Goal: Task Accomplishment & Management: Use online tool/utility

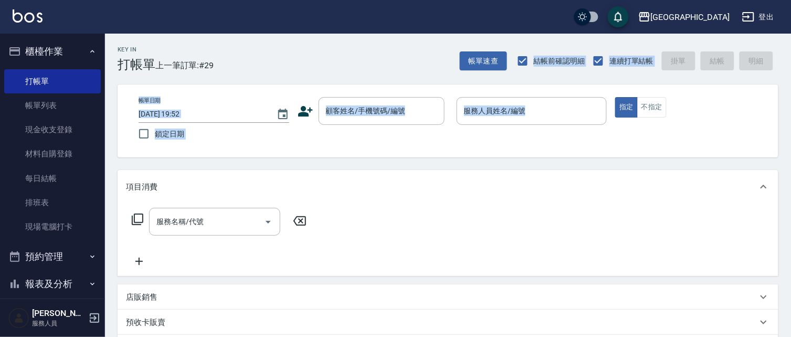
click at [389, 182] on div "項目消費" at bounding box center [448, 187] width 660 height 34
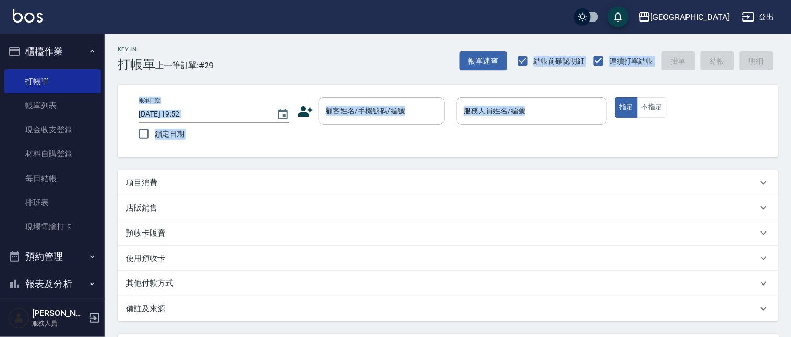
click at [381, 151] on div "帳單日期 [DATE] 19:52 鎖定日期 顧客姓名/手機號碼/編號 顧客姓名/手機號碼/編號 服務人員姓名/編號 服務人員姓名/編號 指定 不指定" at bounding box center [448, 120] width 660 height 73
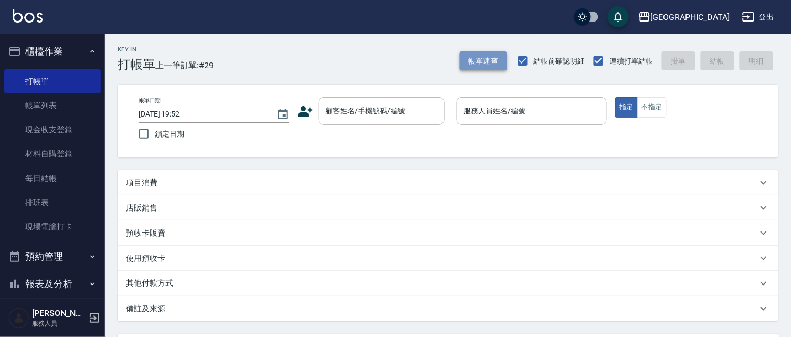
drag, startPoint x: 486, startPoint y: 62, endPoint x: 481, endPoint y: 59, distance: 5.9
click at [481, 59] on button "帳單速查" at bounding box center [483, 60] width 47 height 19
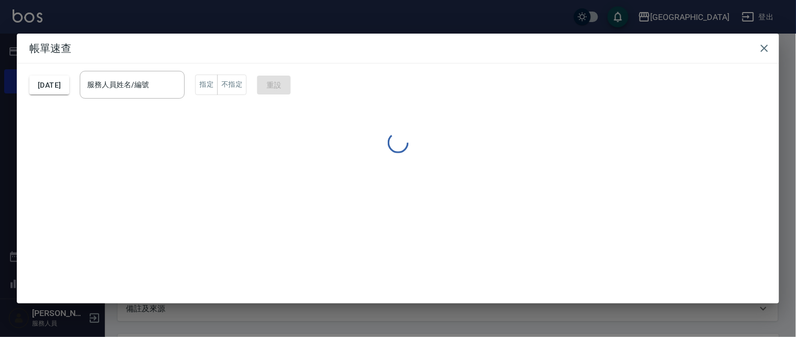
click at [476, 52] on h2 "帳單速查" at bounding box center [398, 48] width 762 height 29
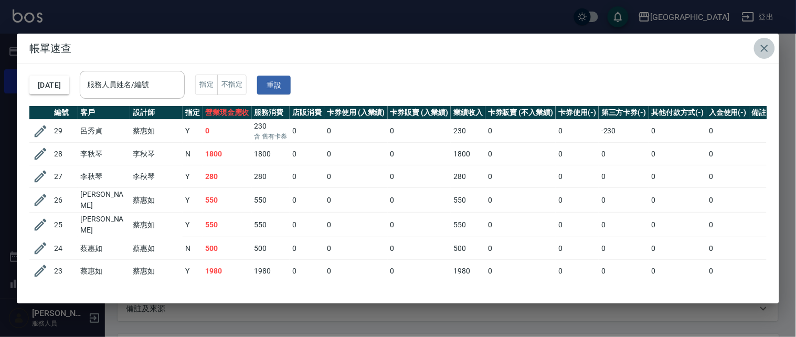
click at [762, 44] on icon "button" at bounding box center [764, 48] width 13 height 13
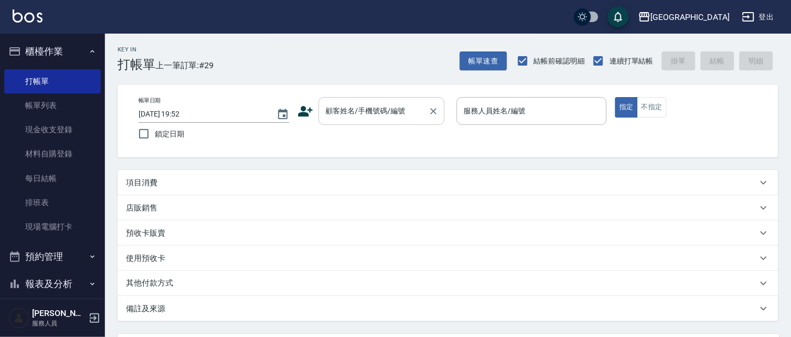
click at [359, 112] on input "顧客姓名/手機號碼/編號" at bounding box center [373, 111] width 101 height 18
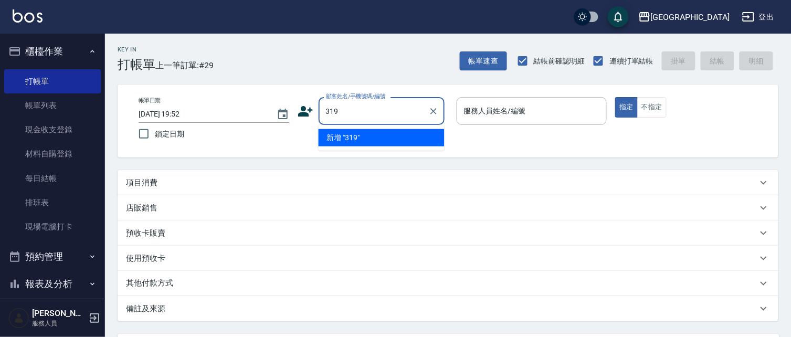
type input "319"
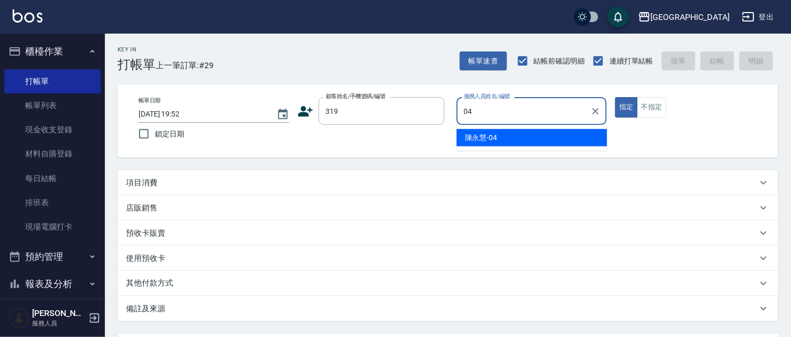
type input "[PERSON_NAME]-04"
type button "true"
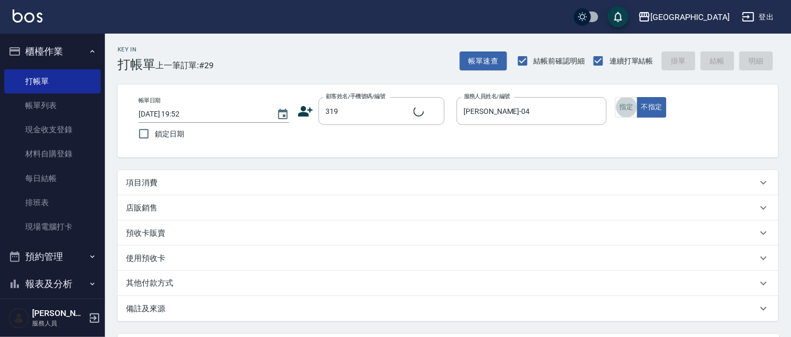
click at [615, 97] on button "指定" at bounding box center [626, 107] width 23 height 20
type input "[PERSON_NAME]/0319/319"
click at [615, 97] on button "指定" at bounding box center [626, 107] width 23 height 20
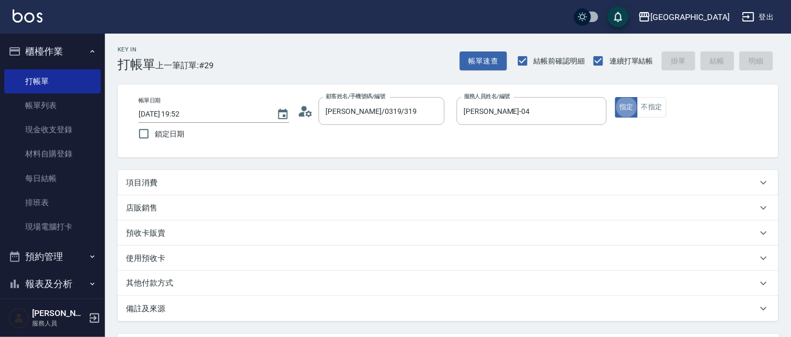
click at [615, 97] on button "指定" at bounding box center [626, 107] width 23 height 20
drag, startPoint x: 237, startPoint y: 190, endPoint x: 233, endPoint y: 185, distance: 6.0
click at [237, 189] on div "項目消費" at bounding box center [448, 182] width 660 height 25
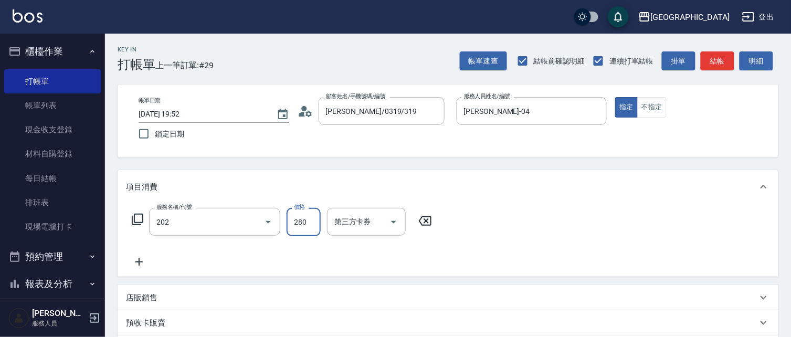
type input "洗髮[280](202)"
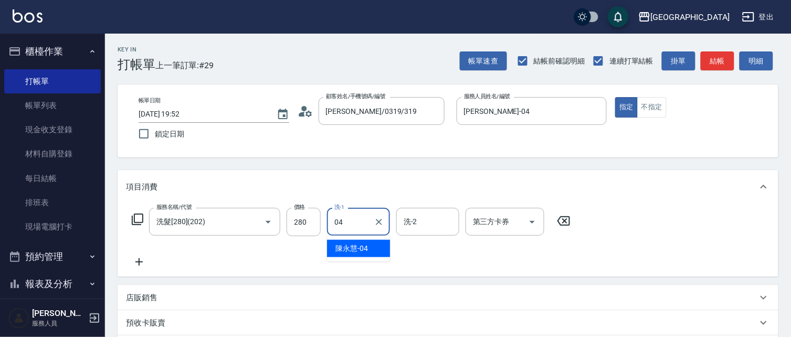
type input "[PERSON_NAME]-04"
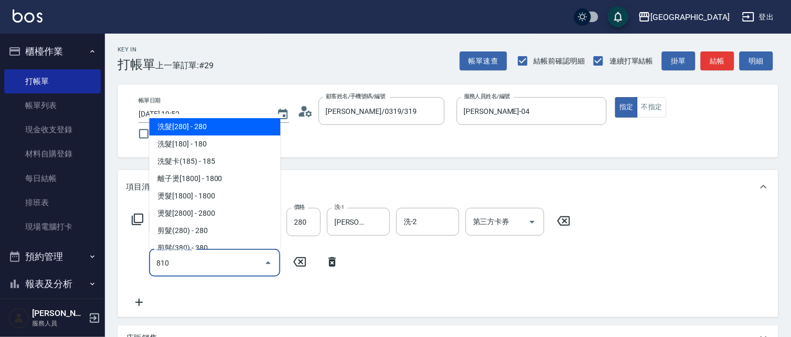
type input "810"
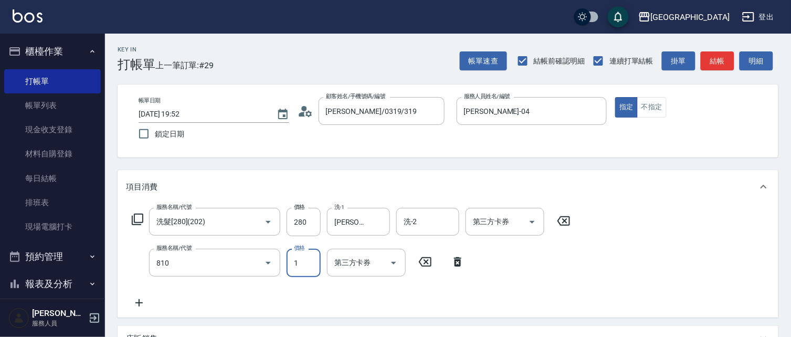
type input "10"
type input "單梳(810)"
type input "100"
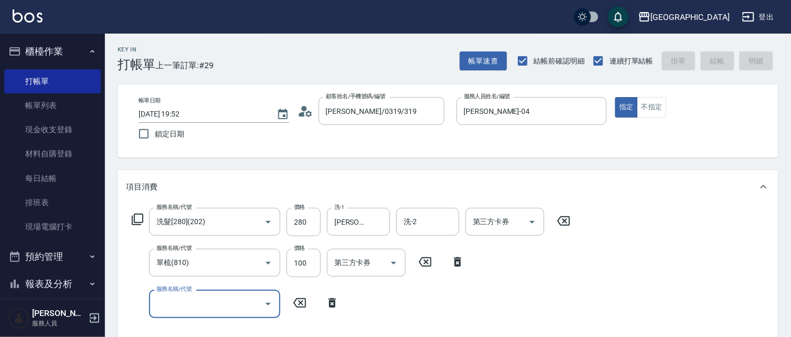
type input "1"
type input "[DATE] 20:51"
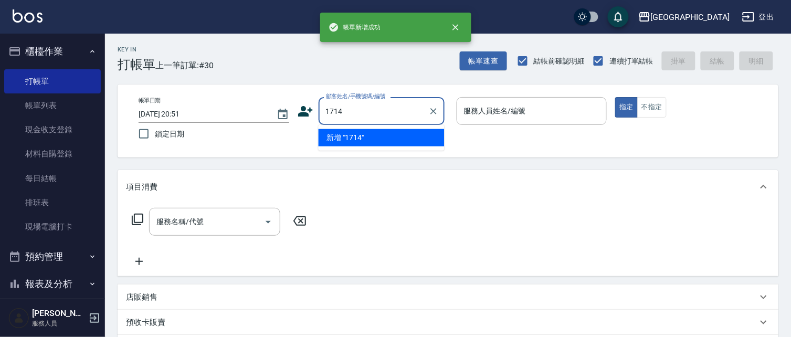
type input "1714"
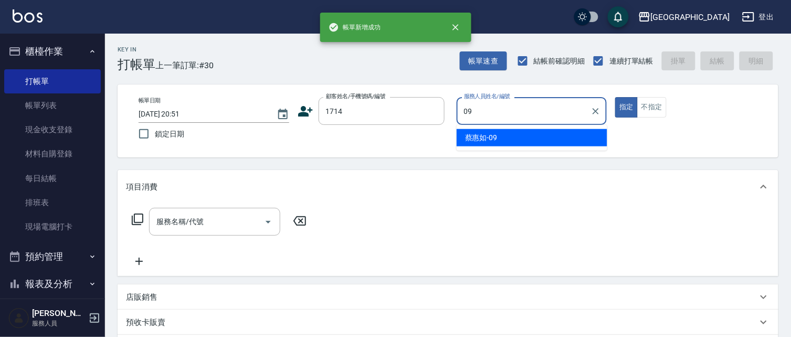
type input "[PERSON_NAME]-09"
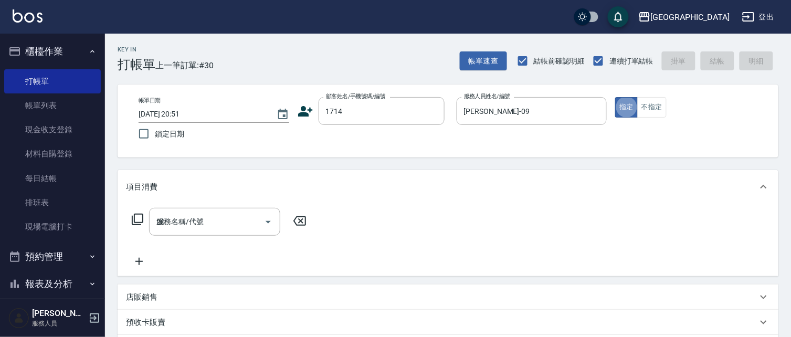
type input "201"
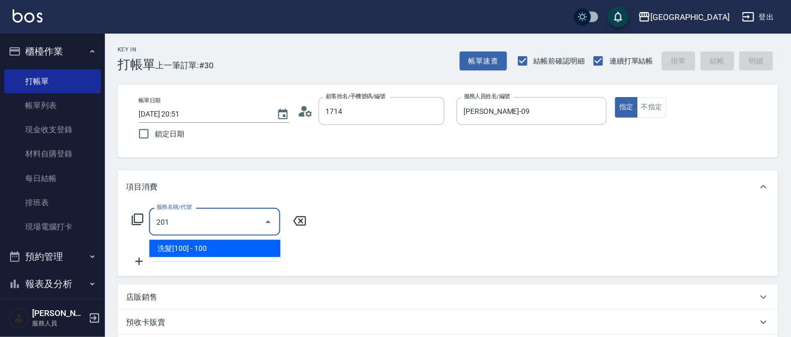
type input "[PERSON_NAME]/0935910199/1714"
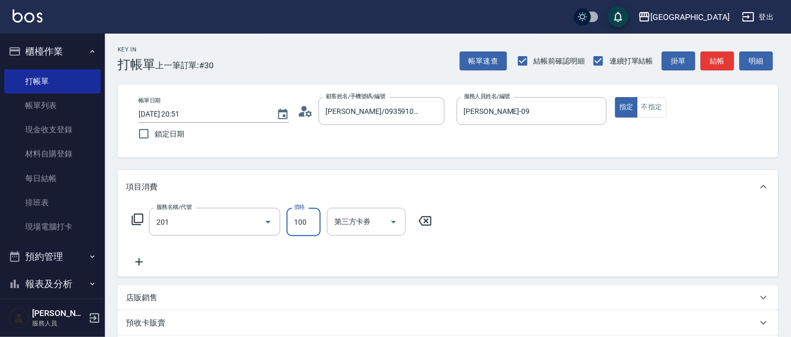
type input "洗髮[100](201)"
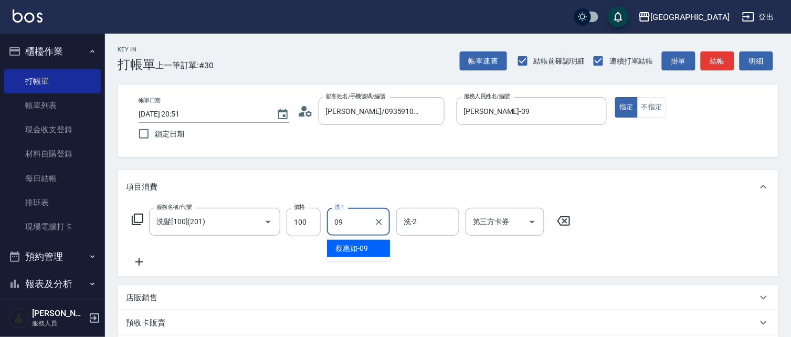
type input "[PERSON_NAME]-09"
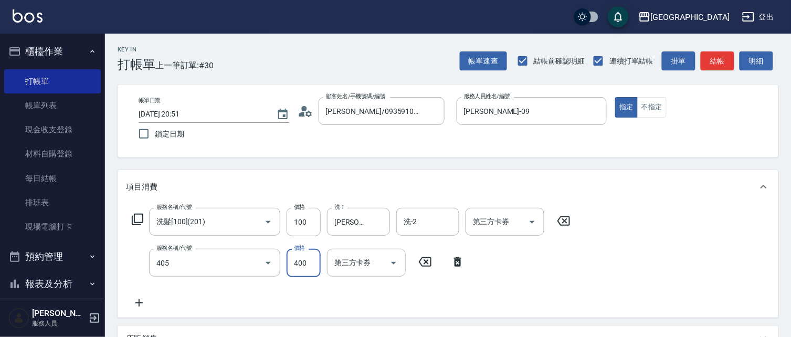
type input "剪髮(400)(405)"
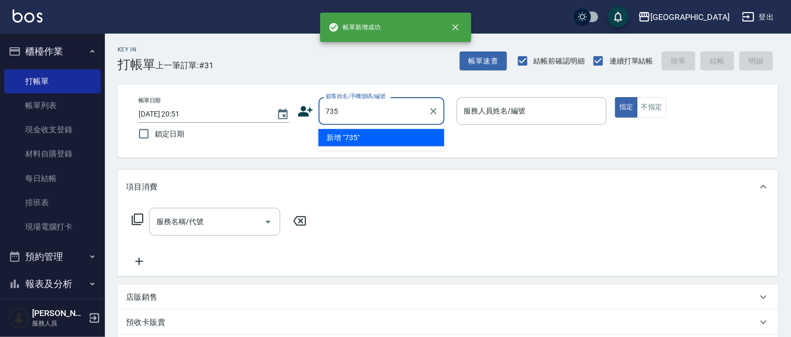
type input "735"
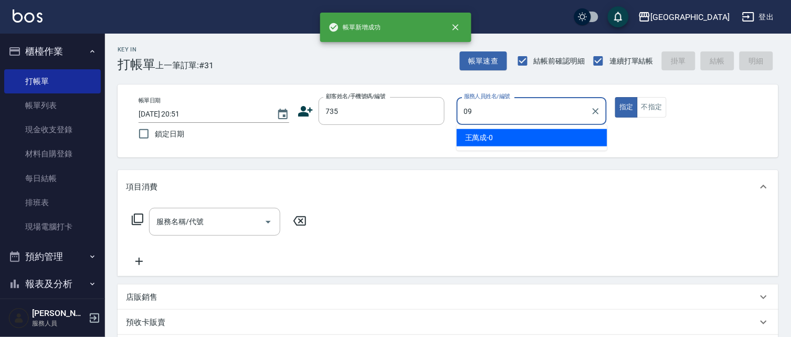
type input "[PERSON_NAME]-09"
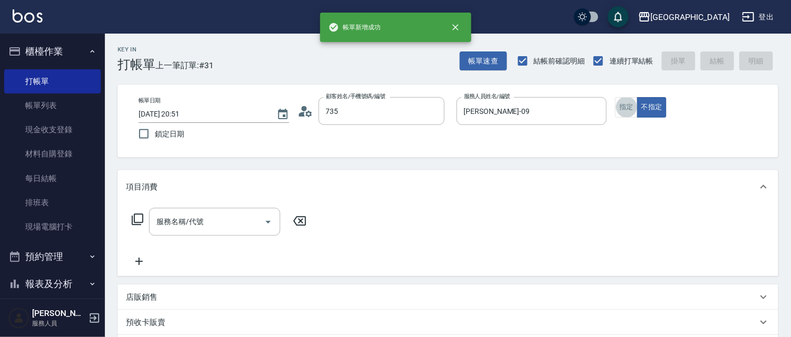
type input "[PERSON_NAME]/ 0958338986/735"
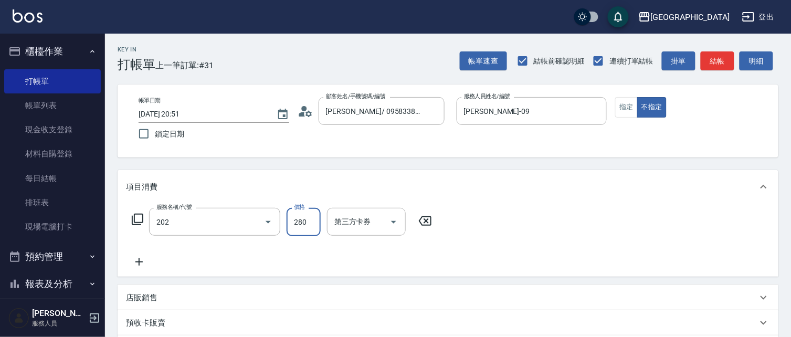
type input "洗髮[280](202)"
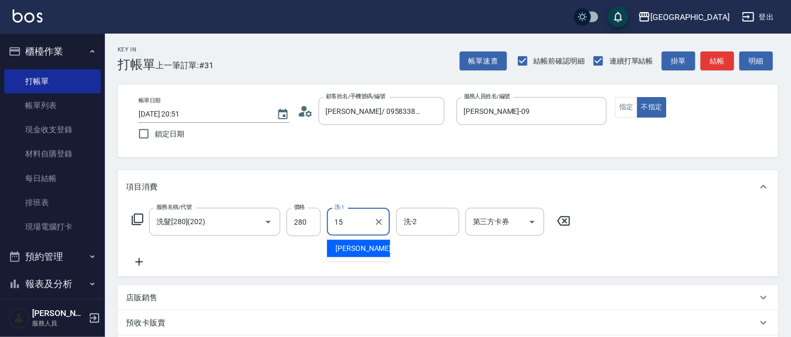
type input "[PERSON_NAME]-15"
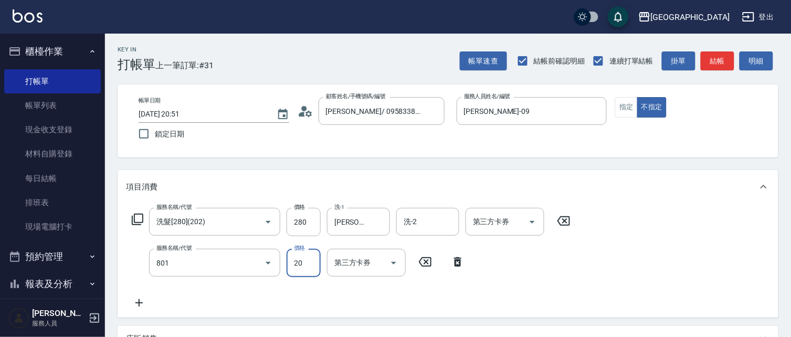
type input "潤絲(801)"
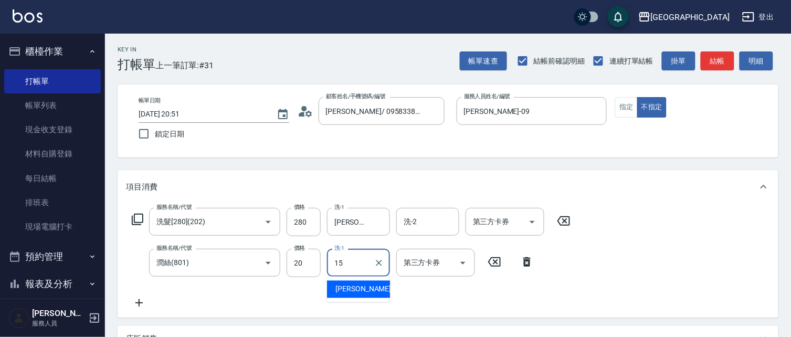
type input "[PERSON_NAME]-15"
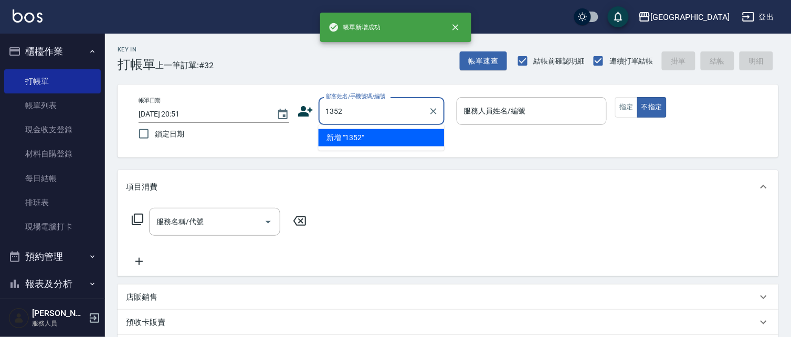
type input "1352"
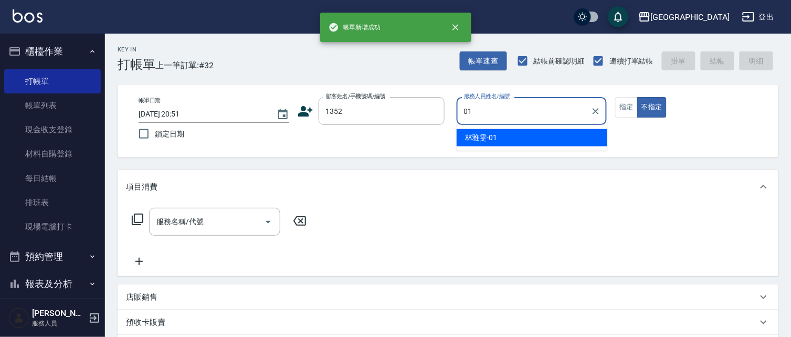
type input "[PERSON_NAME]-01"
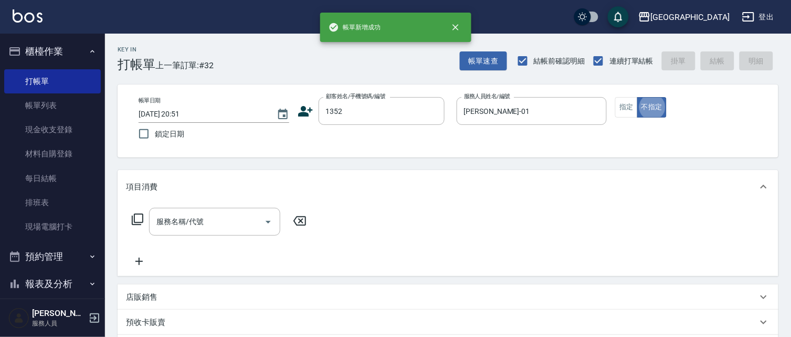
type button "false"
type input "[PERSON_NAME]/0421/1352"
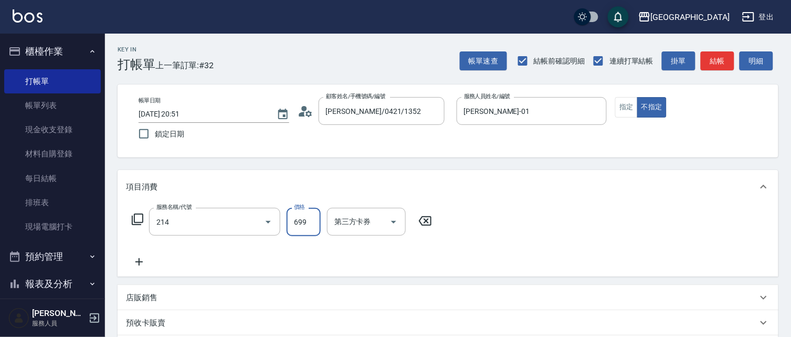
type input "滾珠洗髪699(214)"
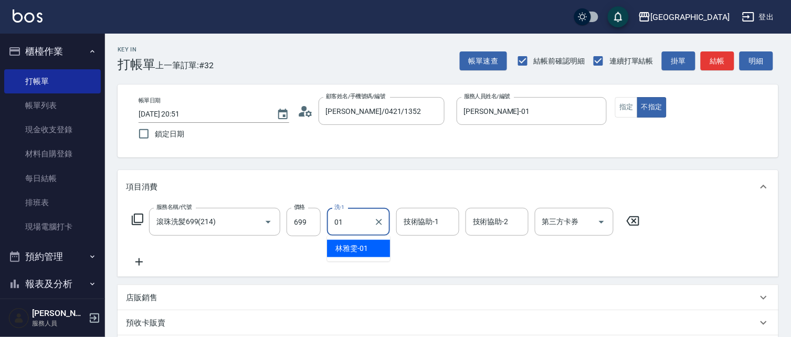
type input "[PERSON_NAME]-01"
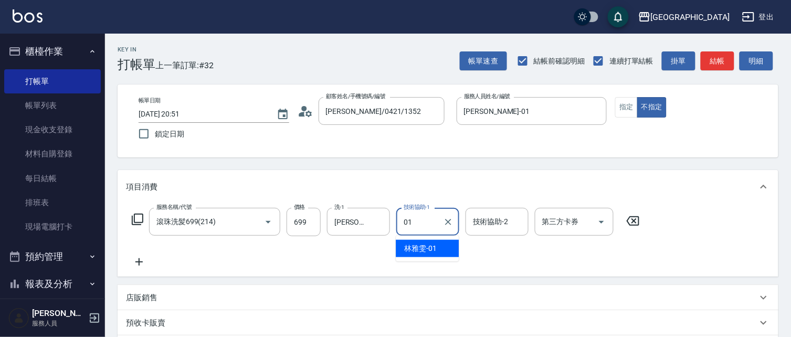
type input "[PERSON_NAME]-01"
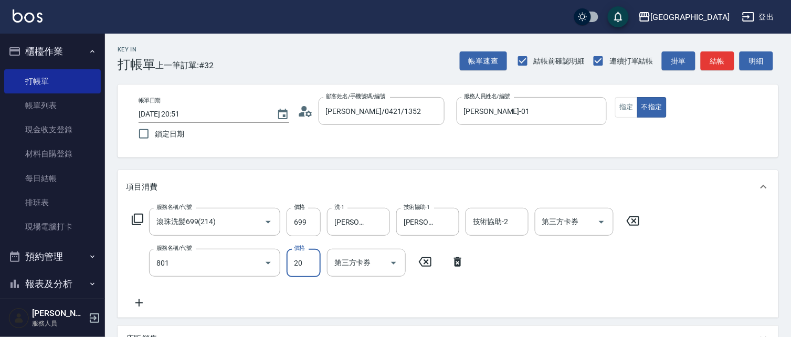
type input "潤絲(801)"
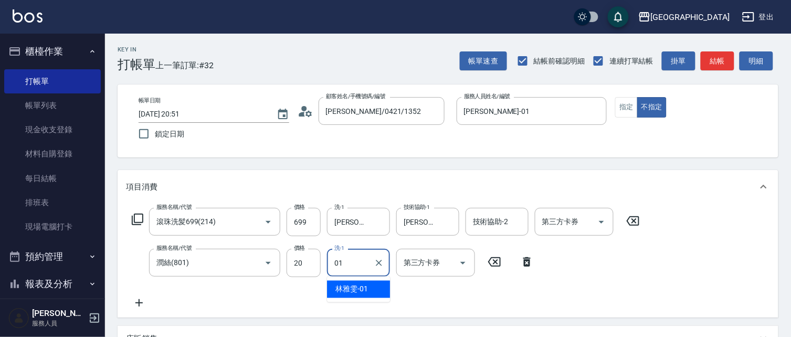
type input "[PERSON_NAME]-01"
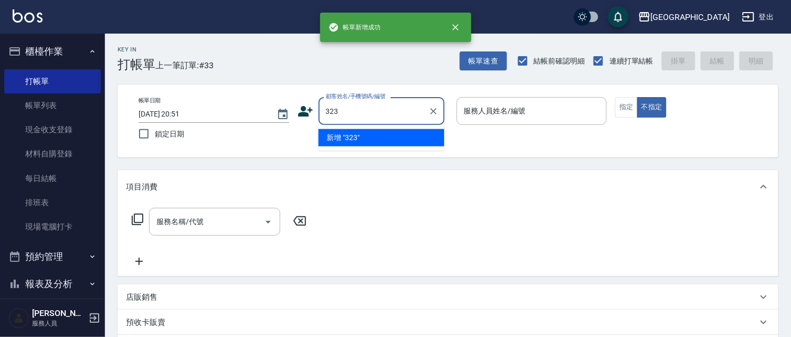
type input "323"
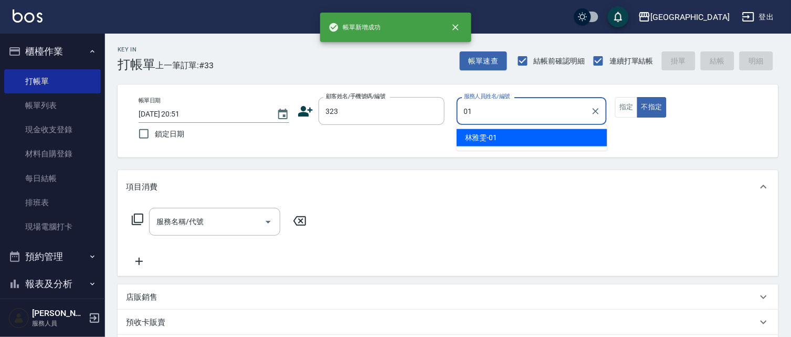
type input "[PERSON_NAME]-01"
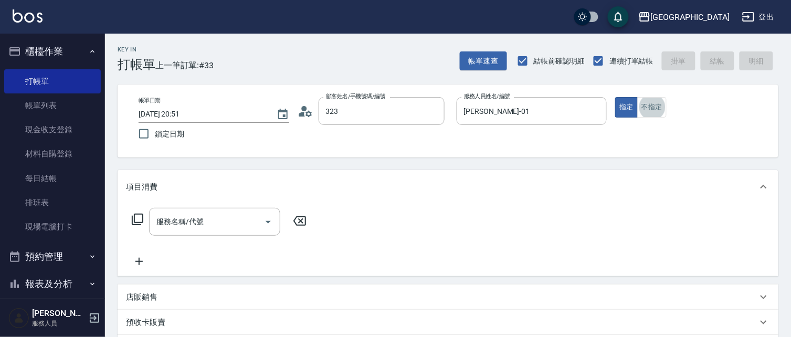
type input "[PERSON_NAME]/0958310810/323"
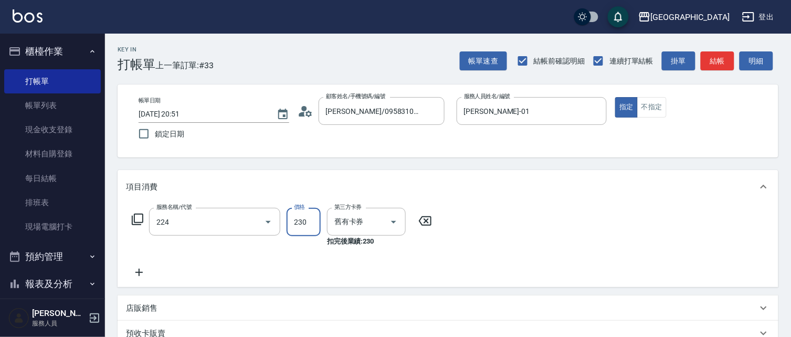
type input "洗髮(卡)230(224)"
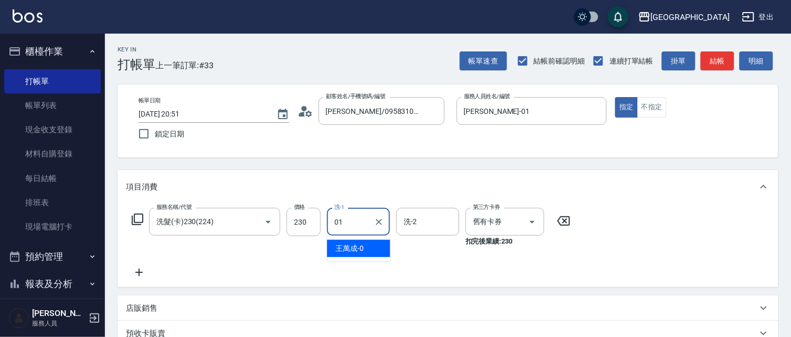
type input "[PERSON_NAME]-01"
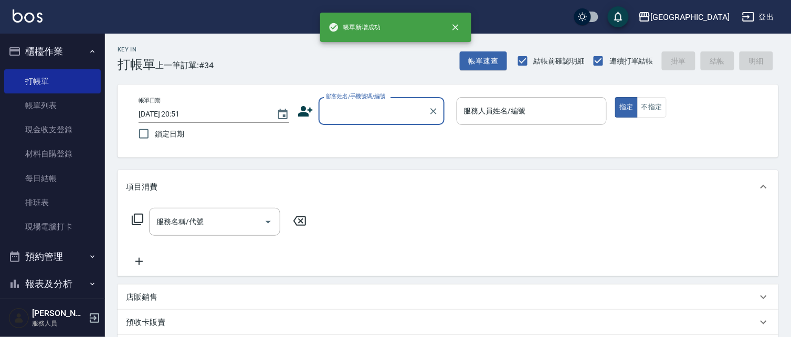
click at [57, 54] on button "櫃檯作業" at bounding box center [52, 51] width 97 height 27
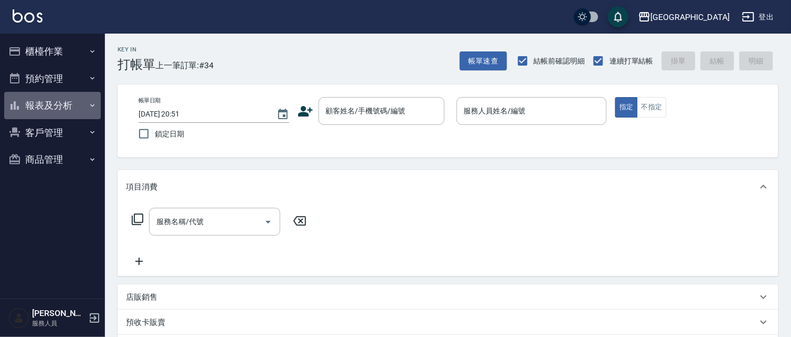
drag, startPoint x: 54, startPoint y: 104, endPoint x: 58, endPoint y: 137, distance: 33.8
click at [54, 105] on button "報表及分析" at bounding box center [52, 105] width 97 height 27
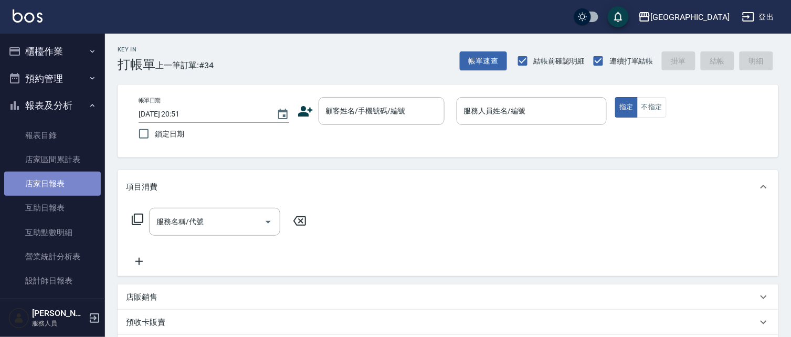
click at [60, 181] on link "店家日報表" at bounding box center [52, 184] width 97 height 24
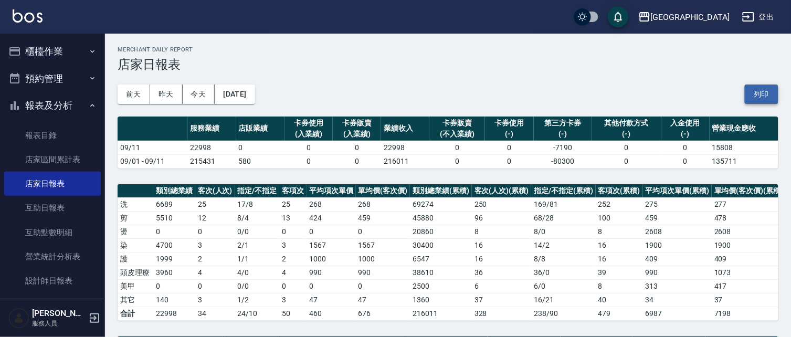
click at [759, 89] on button "列印" at bounding box center [761, 93] width 34 height 19
click at [49, 106] on button "報表及分析" at bounding box center [52, 105] width 97 height 27
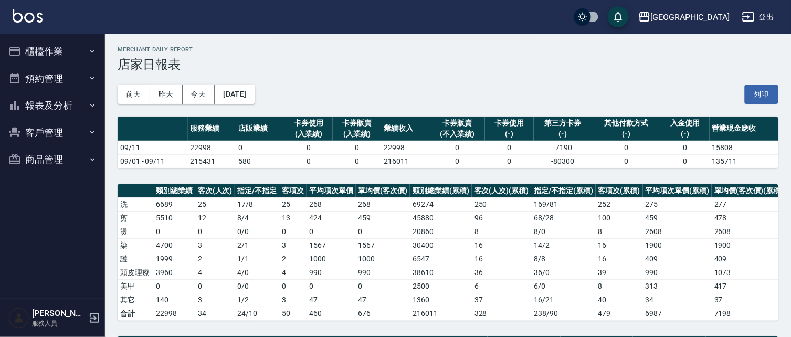
click at [56, 107] on button "報表及分析" at bounding box center [52, 105] width 97 height 27
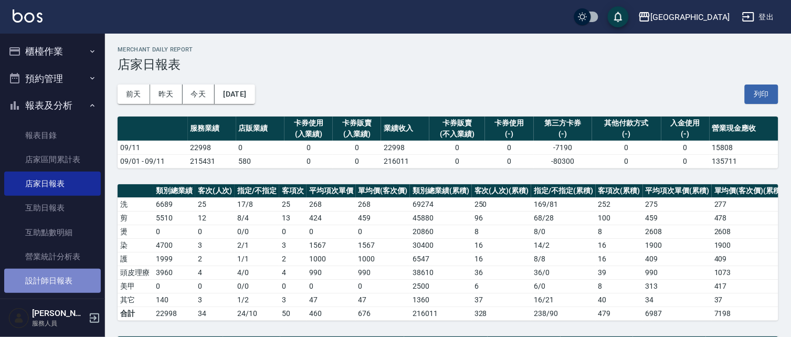
click at [73, 280] on link "設計師日報表" at bounding box center [52, 281] width 97 height 24
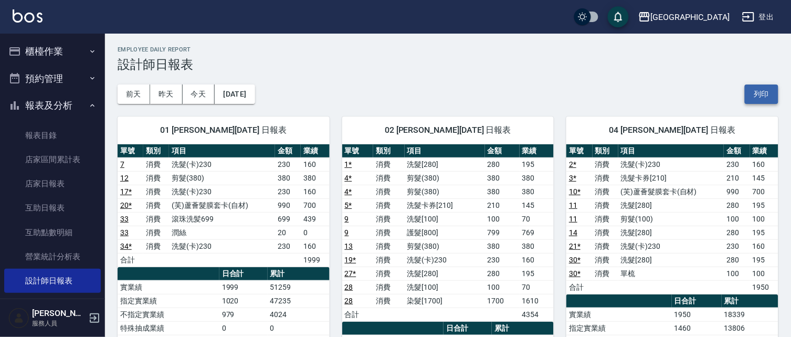
click at [770, 91] on button "列印" at bounding box center [761, 93] width 34 height 19
click at [55, 187] on link "店家日報表" at bounding box center [52, 184] width 97 height 24
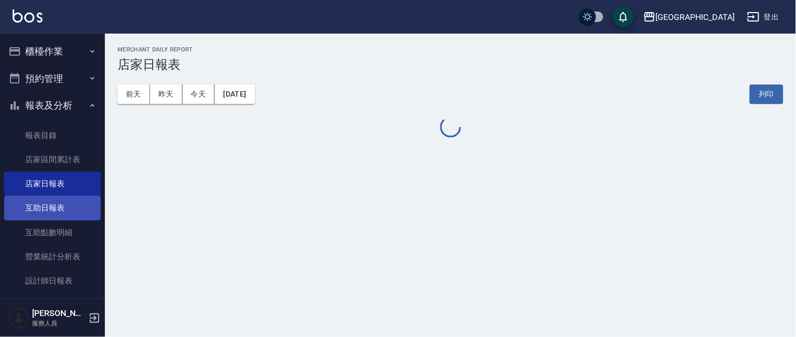
click at [64, 213] on link "互助日報表" at bounding box center [52, 208] width 97 height 24
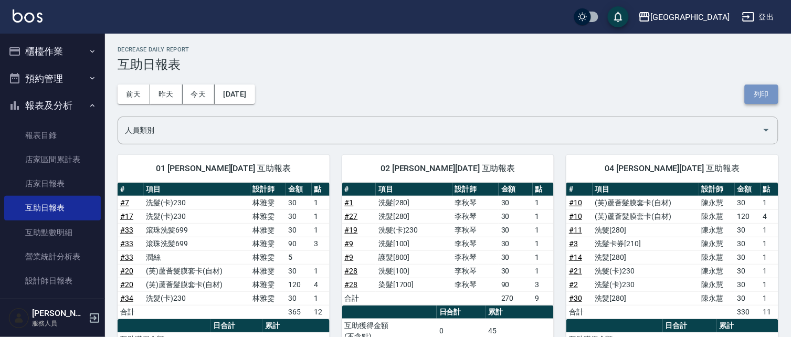
click at [761, 93] on button "列印" at bounding box center [761, 93] width 34 height 19
